Goal: Answer question/provide support: Answer question/provide support

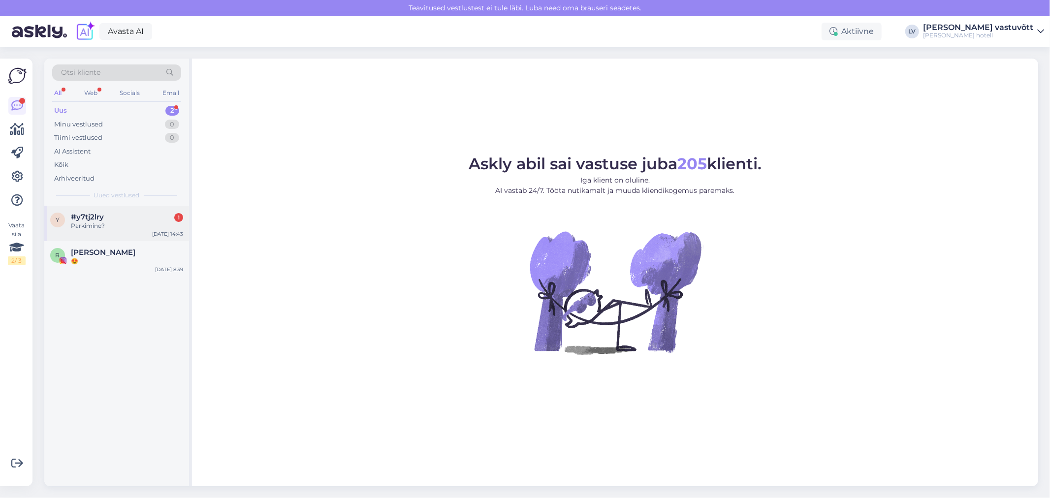
click at [114, 228] on div "Parkimine?" at bounding box center [127, 225] width 112 height 9
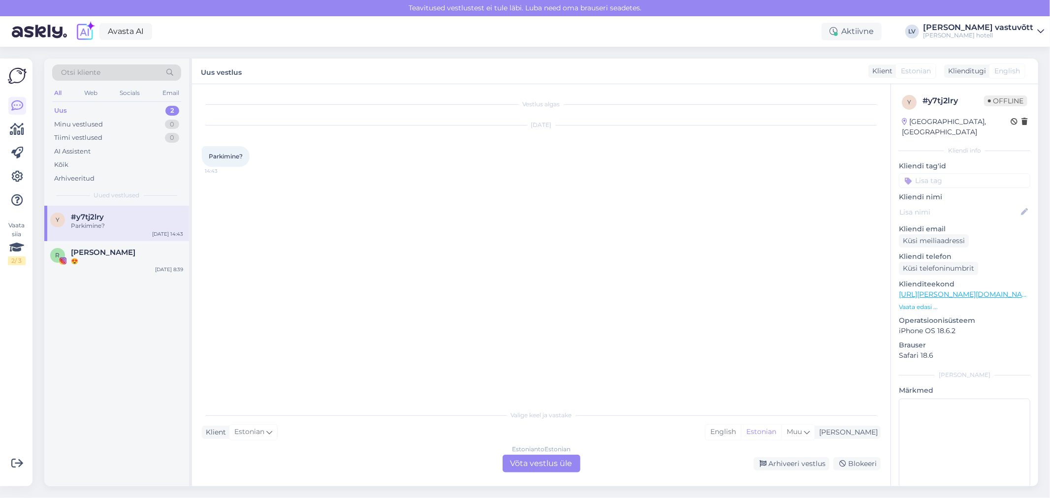
click at [541, 462] on div "Estonian to Estonian Võta vestlus üle" at bounding box center [541, 464] width 78 height 18
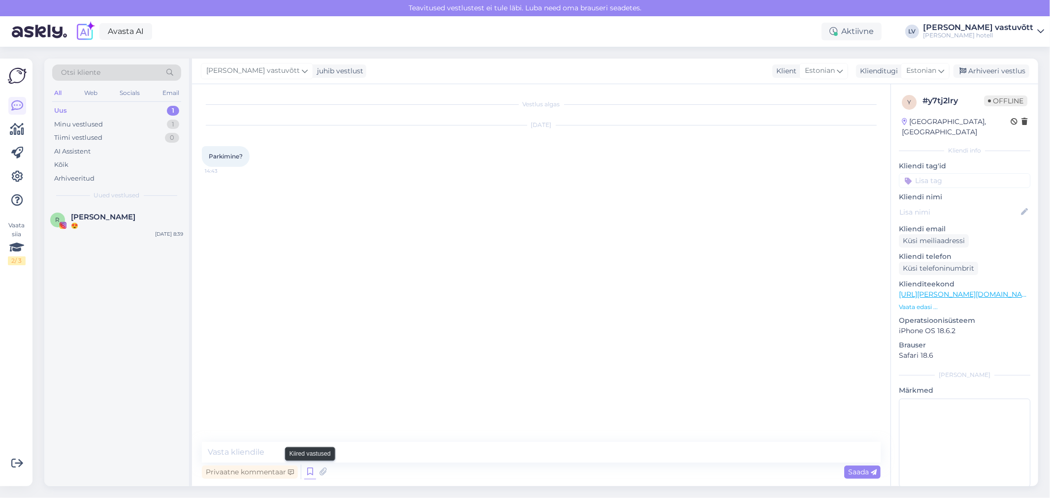
click at [309, 473] on icon at bounding box center [310, 472] width 12 height 15
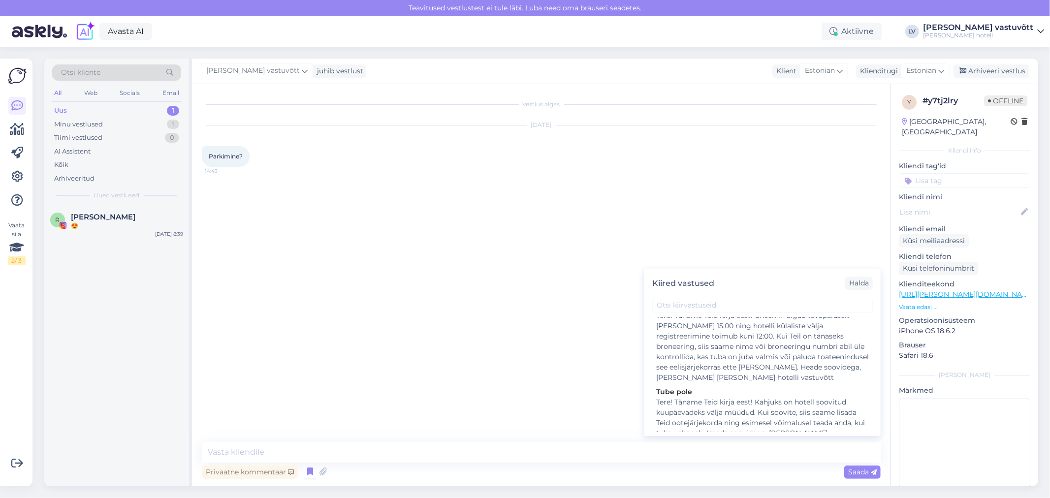
scroll to position [1455, 0]
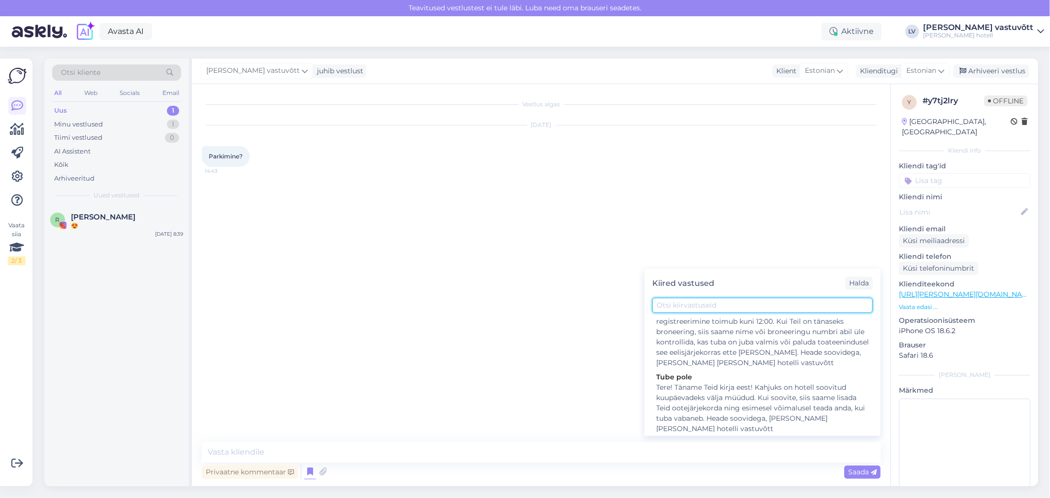
click at [715, 305] on input "text" at bounding box center [762, 305] width 220 height 15
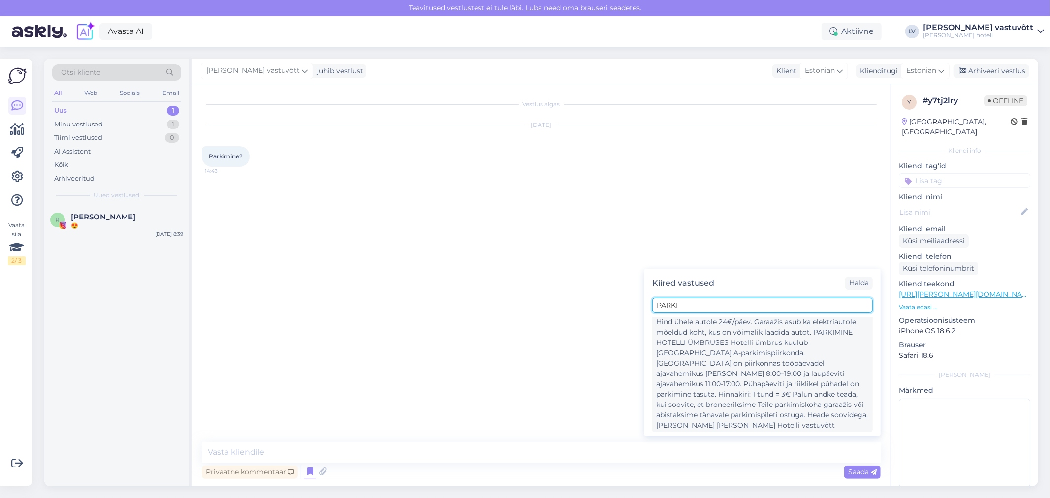
type input "PARKI"
click at [710, 337] on div "Tere! Täname Teid kirja eest! Parkimiseks on kaks võimalust: PARKIMINE GARAAŽIS…" at bounding box center [762, 358] width 213 height 145
type textarea "Tere! Täname Teid kirja eest! Parkimiseks on kaks võimalust: PARKIMINE GARAAŽIS…"
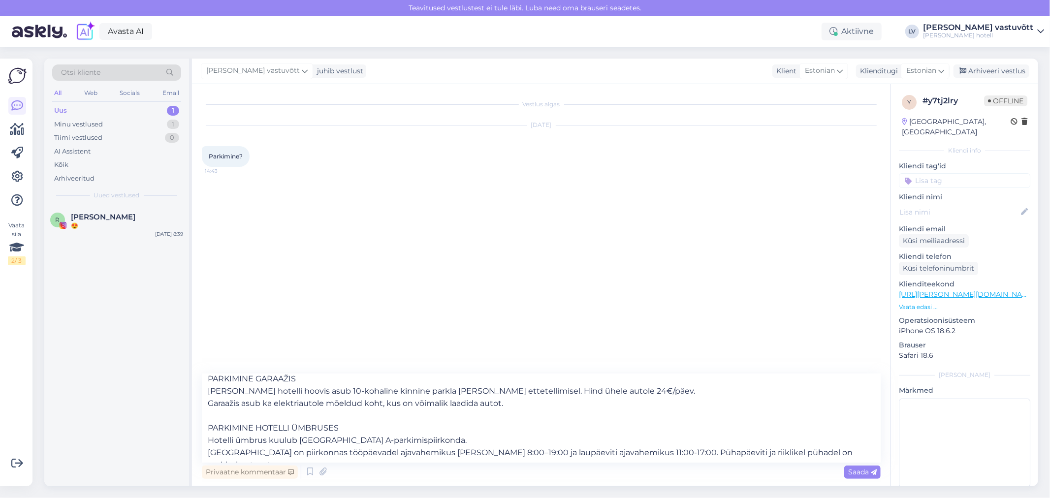
scroll to position [0, 0]
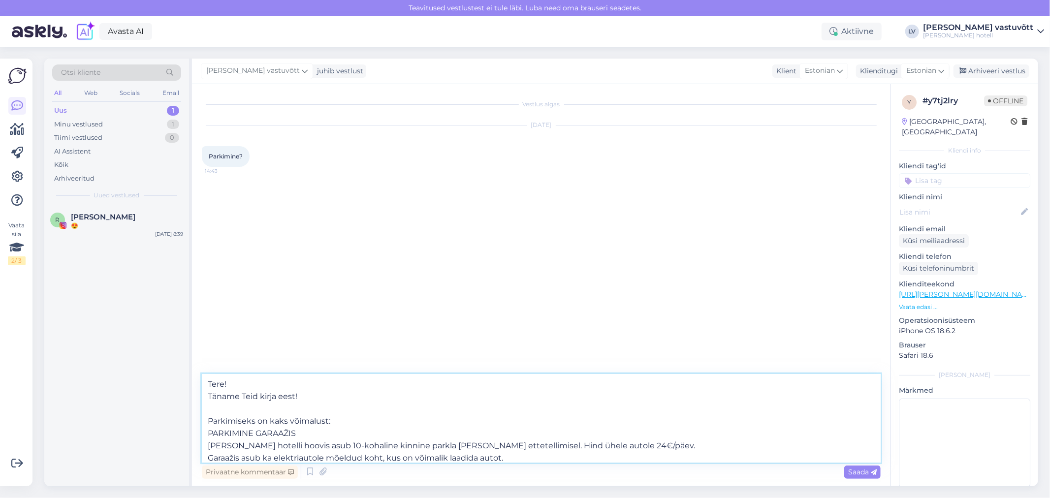
click at [344, 419] on textarea "Tere! Täname Teid kirja eest! Parkimiseks on kaks võimalust: PARKIMINE GARAAŽIS…" at bounding box center [541, 418] width 679 height 89
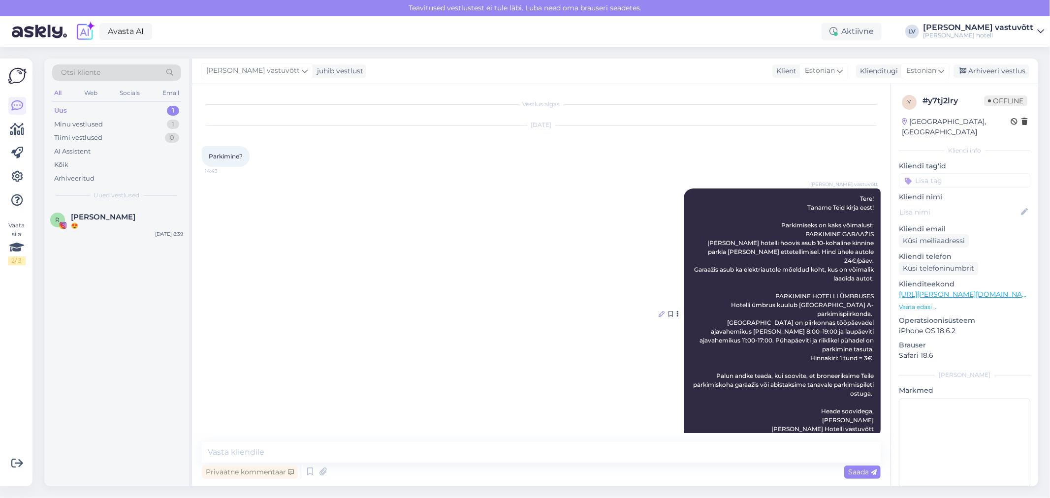
click at [660, 311] on icon at bounding box center [661, 314] width 6 height 6
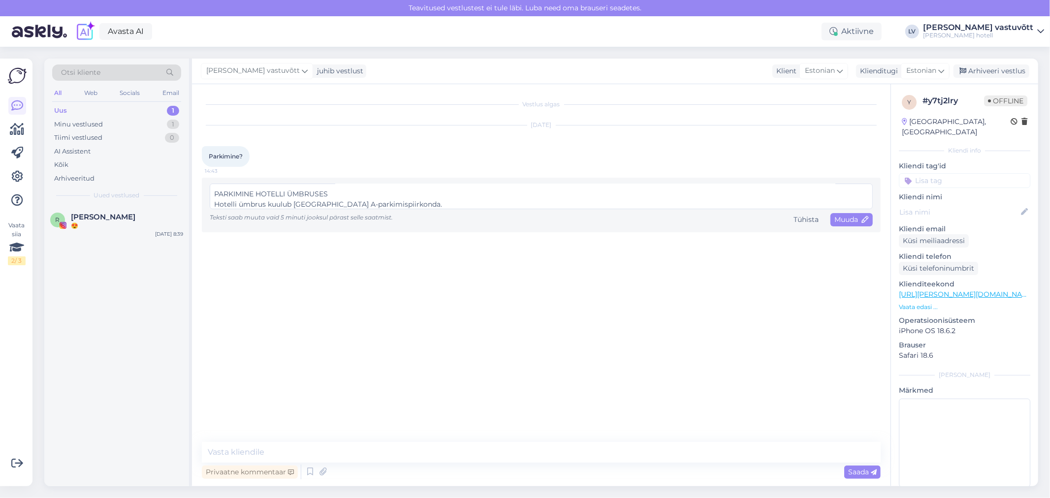
scroll to position [165, 0]
click at [279, 195] on textarea "Tere! Täname Teid kirja eest! Parkimiseks on kaks võimalust: PARKIMINE GARAAŽIS…" at bounding box center [541, 197] width 663 height 26
type textarea "Tere! Täname Teid kirja eest! Parkimiseks on kaks võimalust: PARKIMINE GARAAŽIS…"
click at [843, 219] on span "Muuda" at bounding box center [851, 219] width 34 height 9
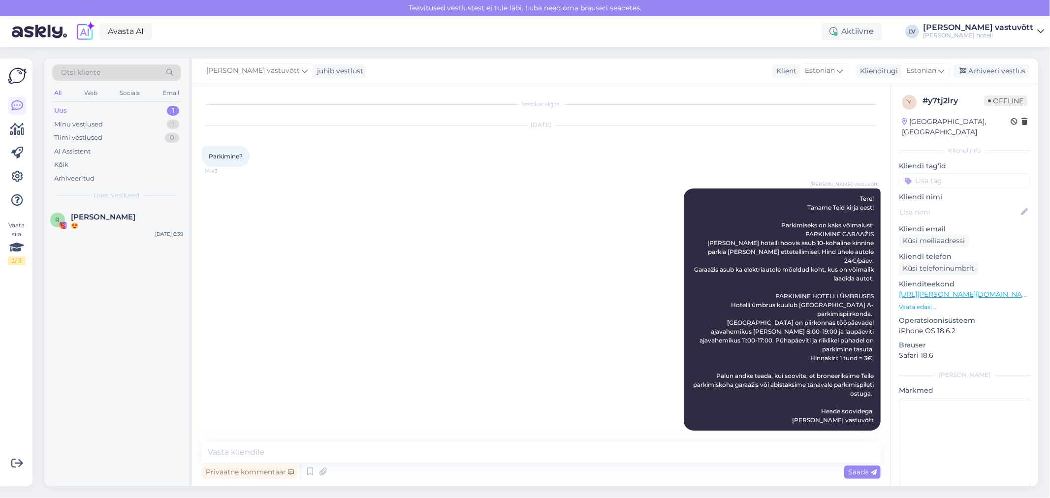
click at [655, 291] on div "[PERSON_NAME] vastuvõtt Tere! Täname Teid kirja eest! Parkimiseks on kaks võima…" at bounding box center [541, 310] width 679 height 264
click at [658, 307] on icon at bounding box center [661, 310] width 6 height 6
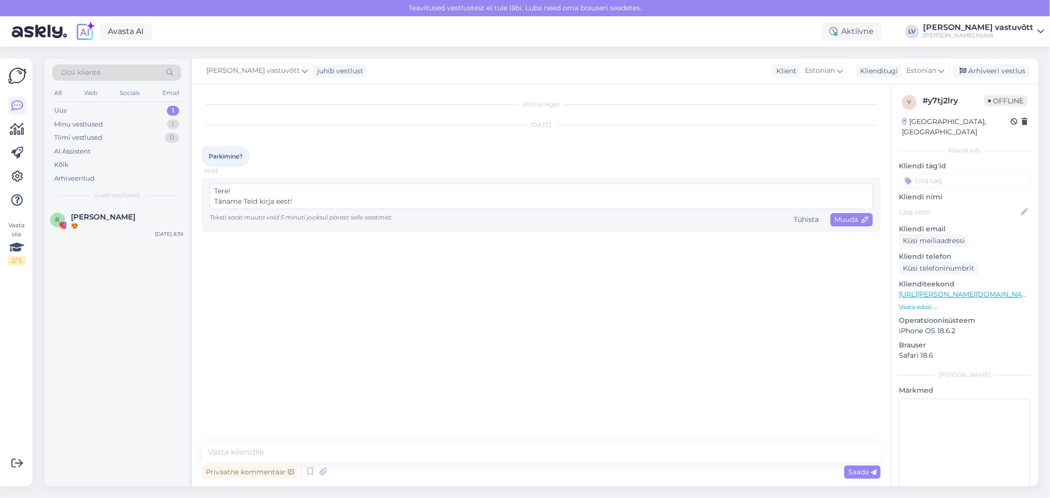
click at [313, 203] on textarea "Tere! Täname Teid kirja eest! Parkimiseks on kaks võimalust: PARKIMINE GARAAŽIS…" at bounding box center [541, 197] width 663 height 26
type textarea "Tere! Täname Teid kirja eest! Tänaseks on kahjuks kõik parkimiskohad broneeritu…"
click at [850, 218] on span "Muuda" at bounding box center [851, 219] width 34 height 9
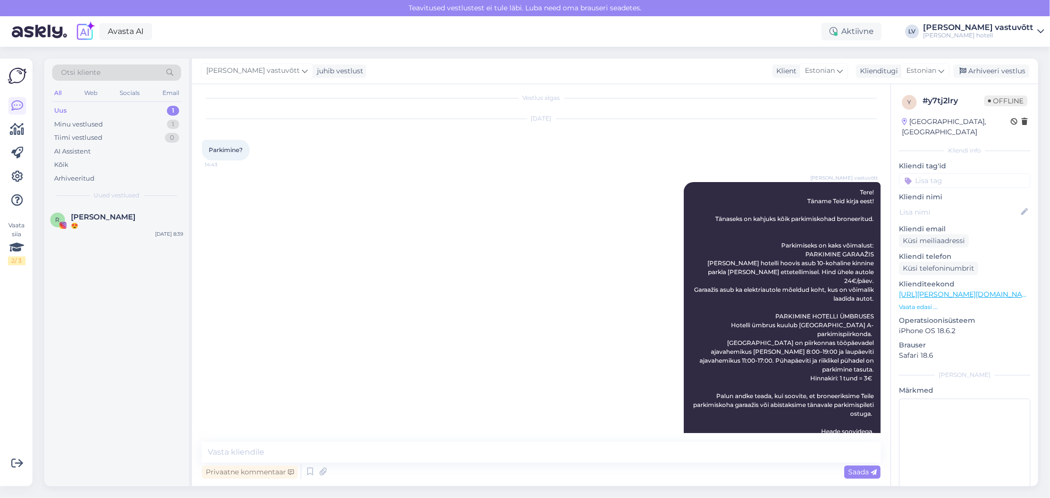
scroll to position [8, 0]
click at [1006, 70] on div "Arhiveeri vestlus" at bounding box center [991, 70] width 76 height 13
